Goal: Information Seeking & Learning: Learn about a topic

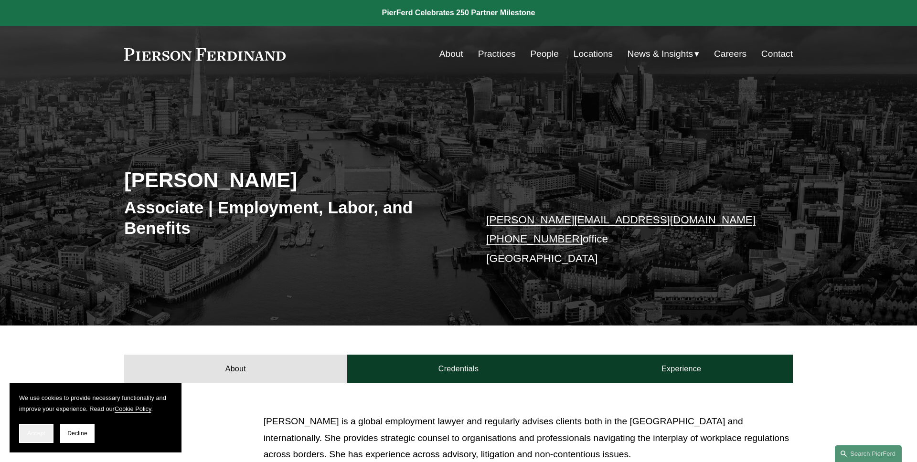
click at [32, 427] on button "Accept" at bounding box center [36, 433] width 34 height 19
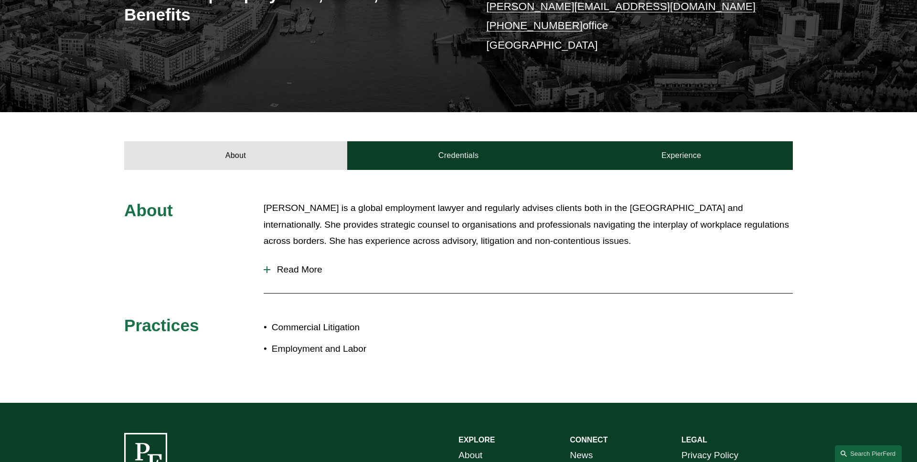
click at [313, 264] on button "Read More" at bounding box center [528, 270] width 529 height 25
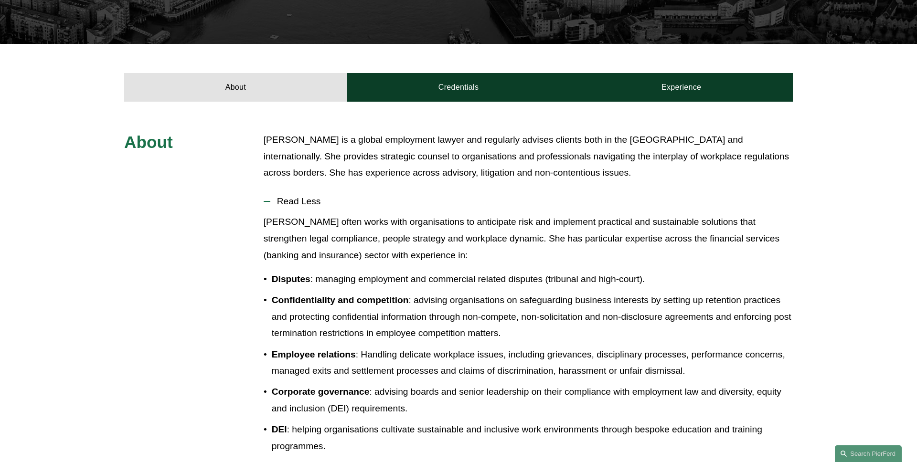
scroll to position [261, 0]
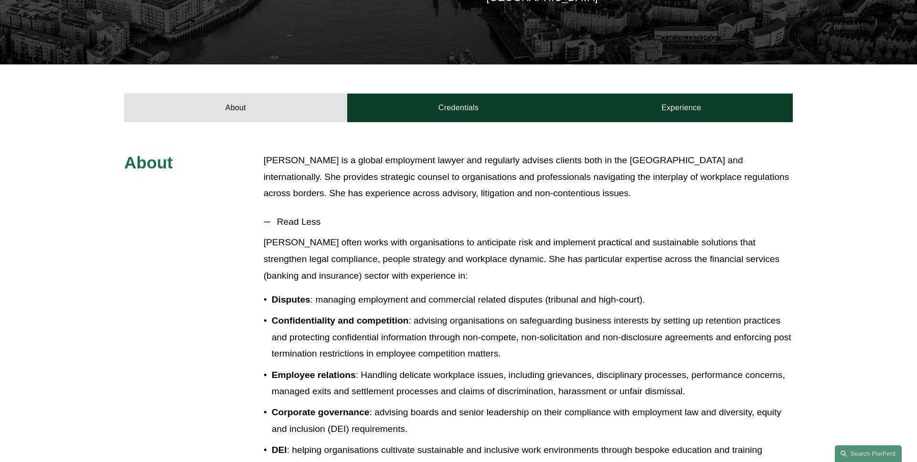
click at [310, 222] on span "Read Less" at bounding box center [531, 222] width 523 height 11
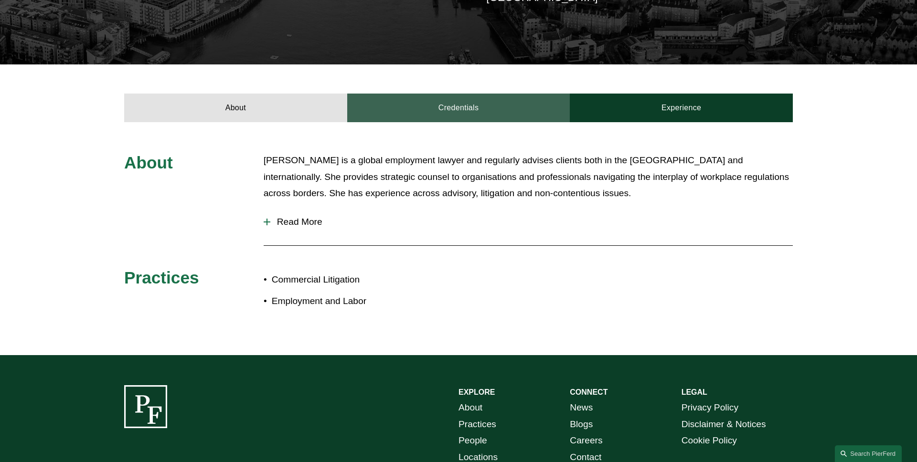
click at [492, 109] on link "Credentials" at bounding box center [458, 108] width 223 height 29
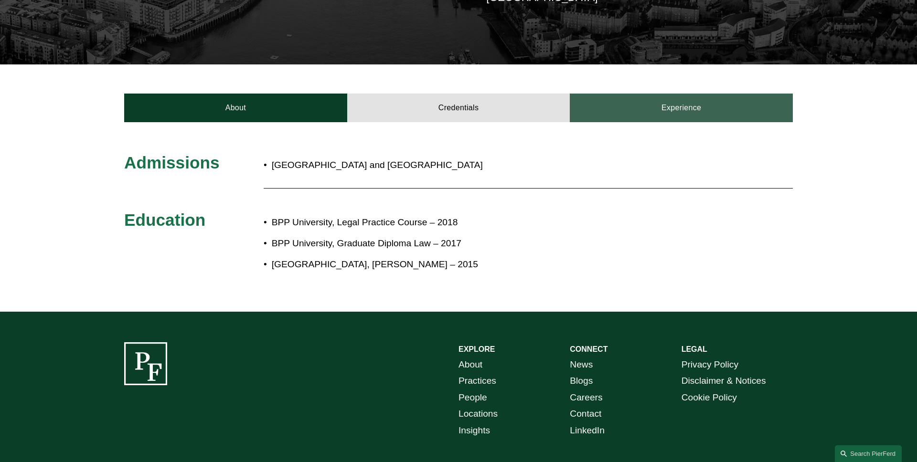
click at [680, 101] on link "Experience" at bounding box center [681, 108] width 223 height 29
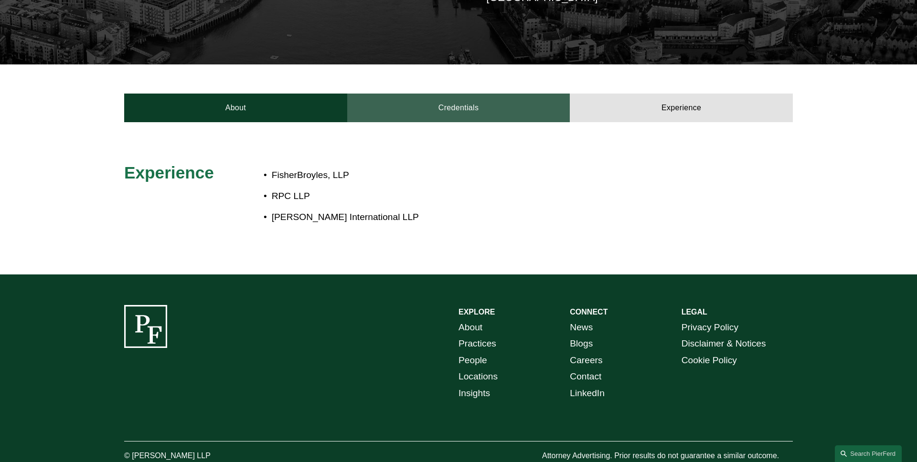
click at [460, 113] on link "Credentials" at bounding box center [458, 108] width 223 height 29
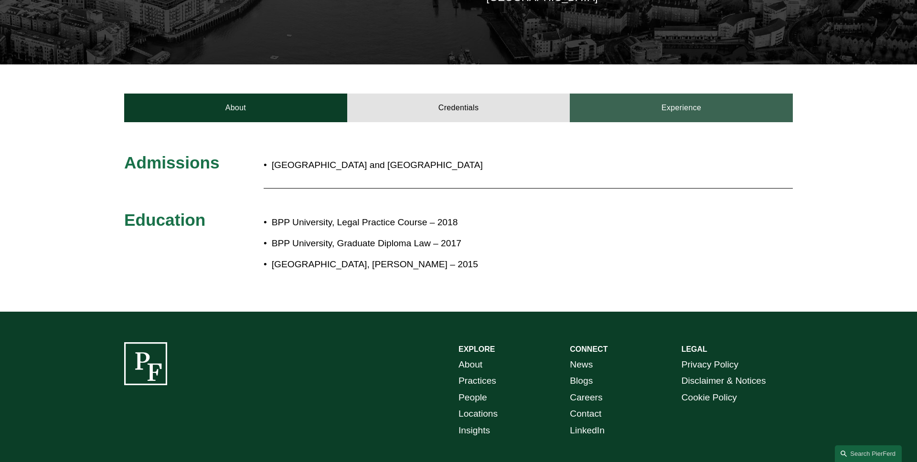
click at [646, 115] on link "Experience" at bounding box center [681, 108] width 223 height 29
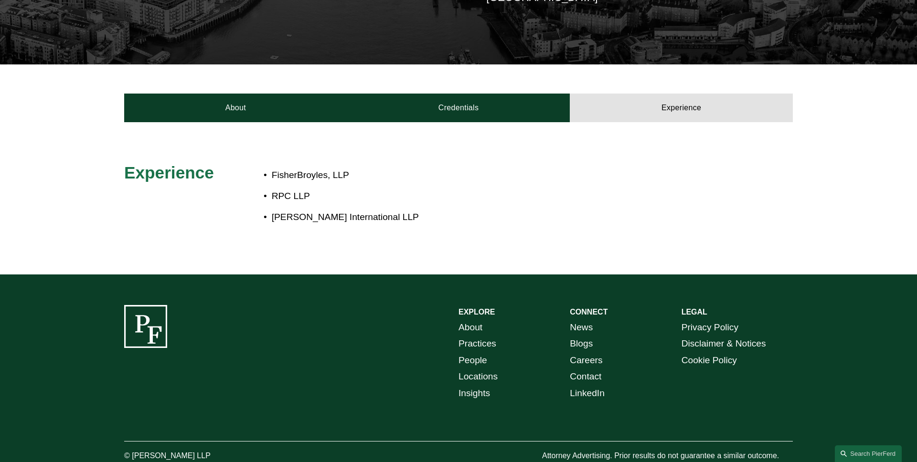
click at [275, 91] on div "About Credentials Experience" at bounding box center [458, 92] width 917 height 57
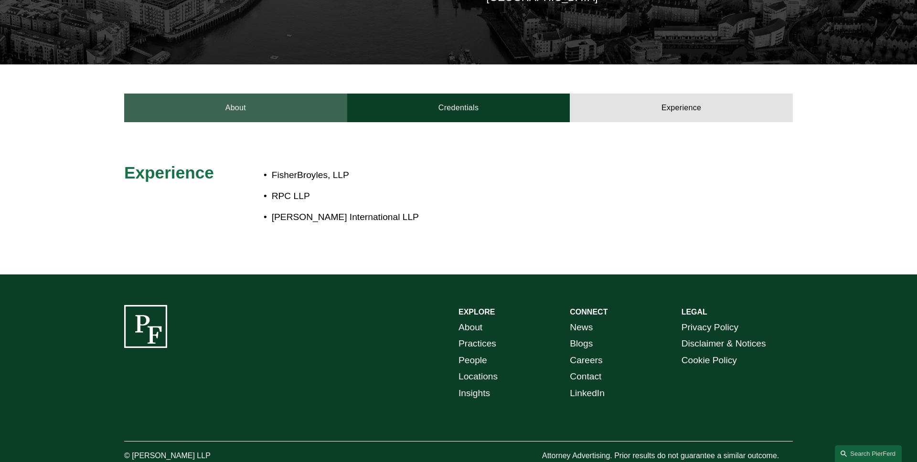
click at [153, 113] on link "About" at bounding box center [235, 108] width 223 height 29
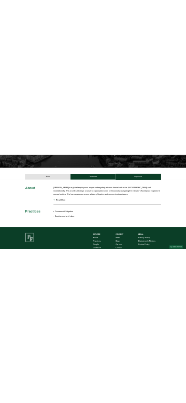
scroll to position [0, 0]
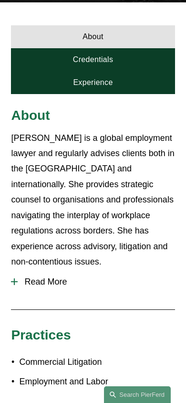
click at [64, 277] on span "Read More" at bounding box center [96, 282] width 157 height 10
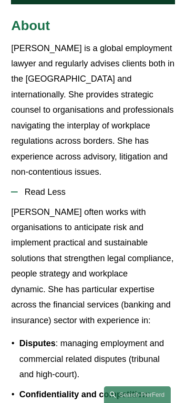
click at [71, 187] on button "Read Less" at bounding box center [93, 192] width 164 height 24
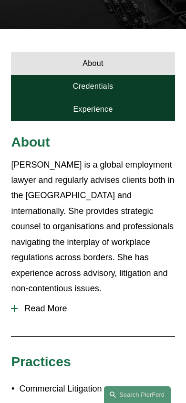
scroll to position [231, 0]
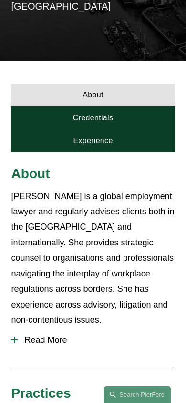
click at [118, 124] on link "Credentials" at bounding box center [93, 118] width 164 height 23
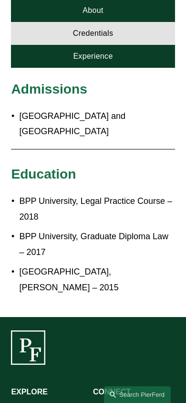
scroll to position [244, 0]
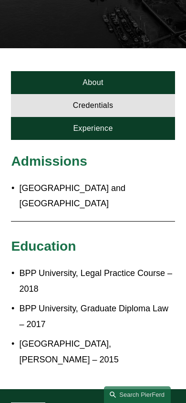
click at [128, 138] on link "Experience" at bounding box center [93, 128] width 164 height 23
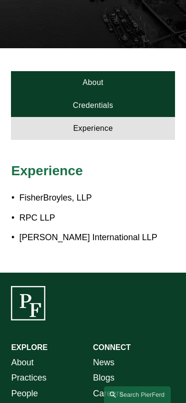
click at [109, 89] on link "About" at bounding box center [93, 82] width 164 height 23
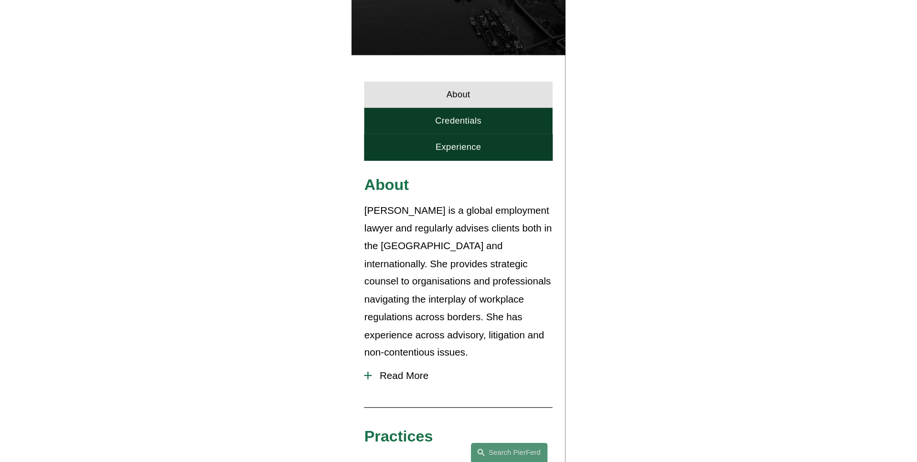
scroll to position [0, 0]
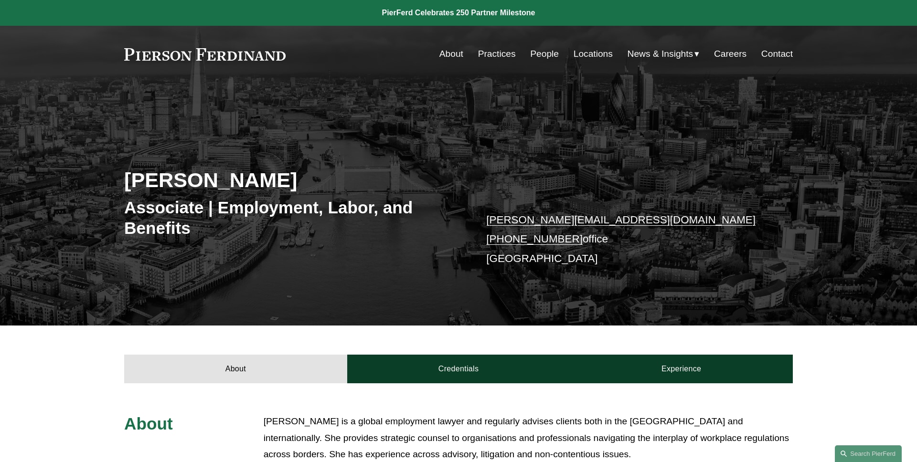
click at [657, 177] on div "[PERSON_NAME] Associate | Employment, Labor, and Benefits [PERSON_NAME][EMAIL_A…" at bounding box center [458, 218] width 917 height 216
drag, startPoint x: 251, startPoint y: 185, endPoint x: 111, endPoint y: 185, distance: 140.0
click at [111, 185] on div "[PERSON_NAME] Associate | Employment, Labor, and Benefits [PERSON_NAME][EMAIL_A…" at bounding box center [458, 218] width 917 height 216
copy h2 "[PERSON_NAME]"
click at [110, 184] on div "[PERSON_NAME] Associate | Employment, Labor, and Benefits [PERSON_NAME][EMAIL_A…" at bounding box center [458, 218] width 917 height 216
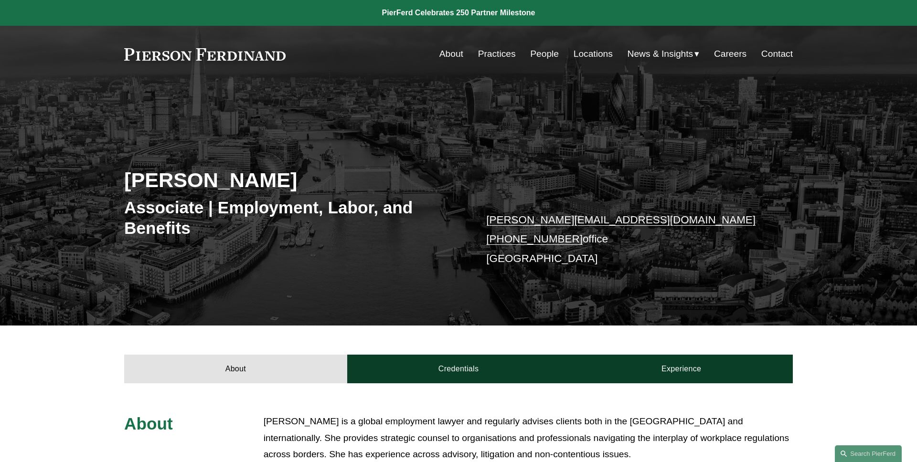
click at [288, 133] on div "[PERSON_NAME] Associate | Employment, Labor, and Benefits [PERSON_NAME][EMAIL_A…" at bounding box center [458, 218] width 917 height 216
click at [249, 152] on div "[PERSON_NAME] Associate | Employment, Labor, and Benefits [PERSON_NAME][EMAIL_A…" at bounding box center [458, 218] width 917 height 216
